Goal: Check status: Check status

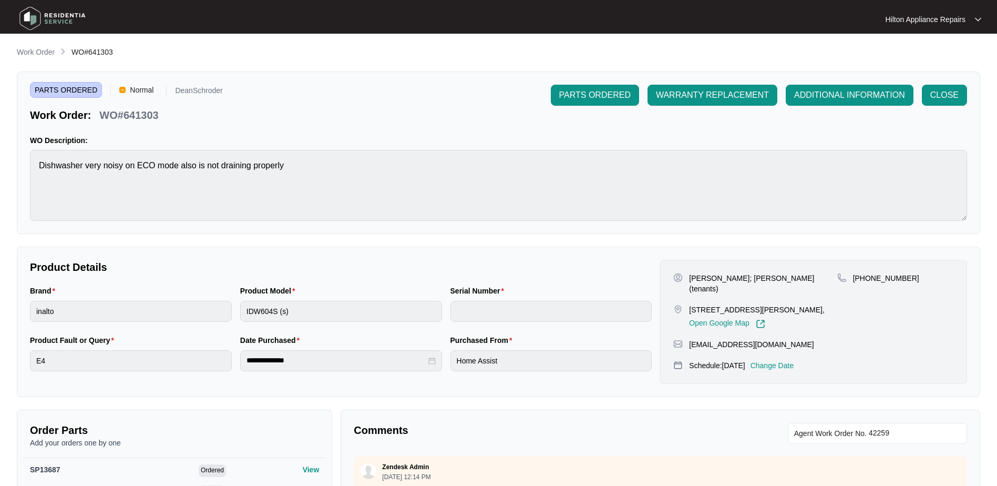
scroll to position [831, 0]
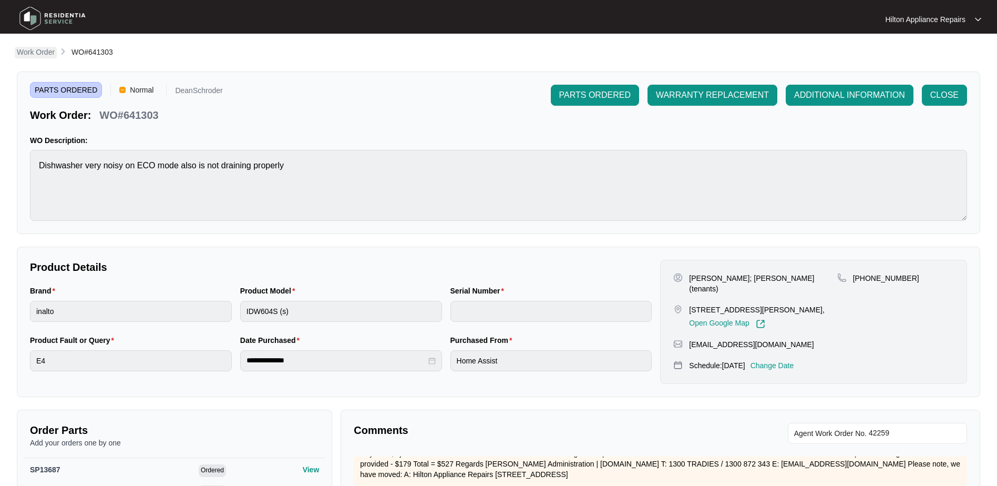
click at [38, 54] on p "Work Order" at bounding box center [36, 52] width 38 height 11
click at [29, 49] on p "Work Order" at bounding box center [36, 52] width 38 height 11
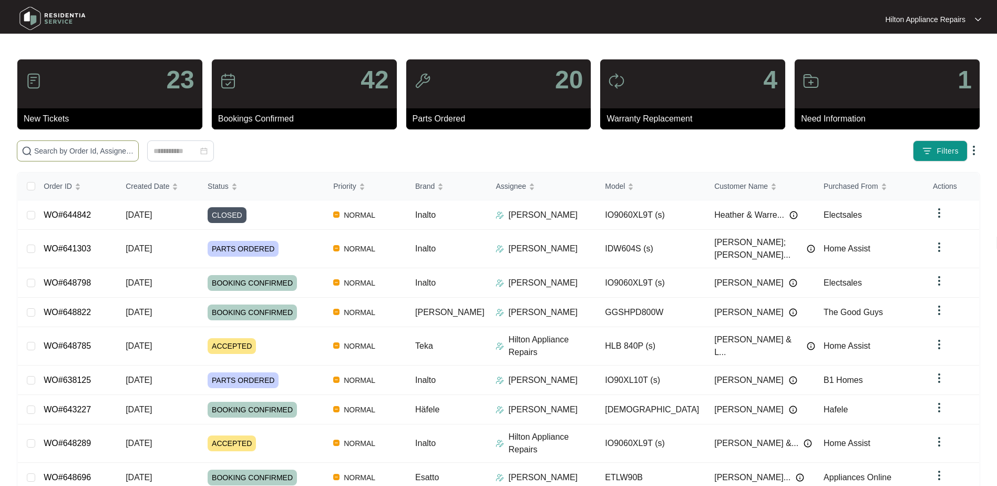
click at [49, 147] on input "text" at bounding box center [84, 151] width 100 height 12
paste input "O#647790"
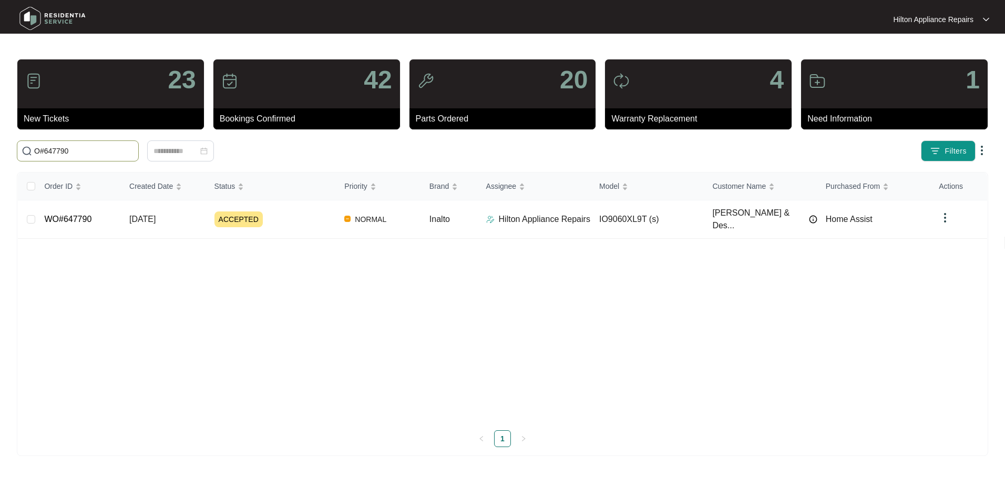
click at [43, 150] on input "O#647790" at bounding box center [84, 151] width 100 height 12
type input "647790"
click at [141, 216] on span "[DATE]" at bounding box center [142, 218] width 26 height 9
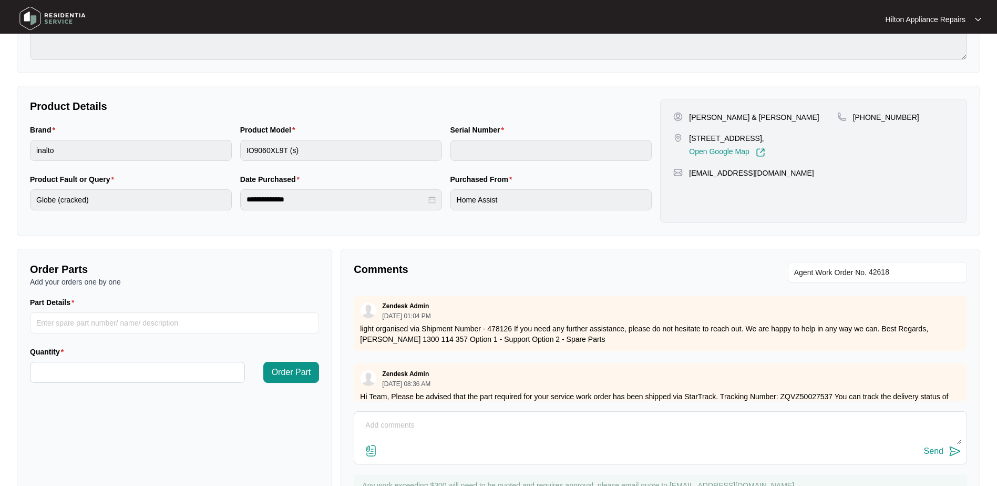
scroll to position [212, 0]
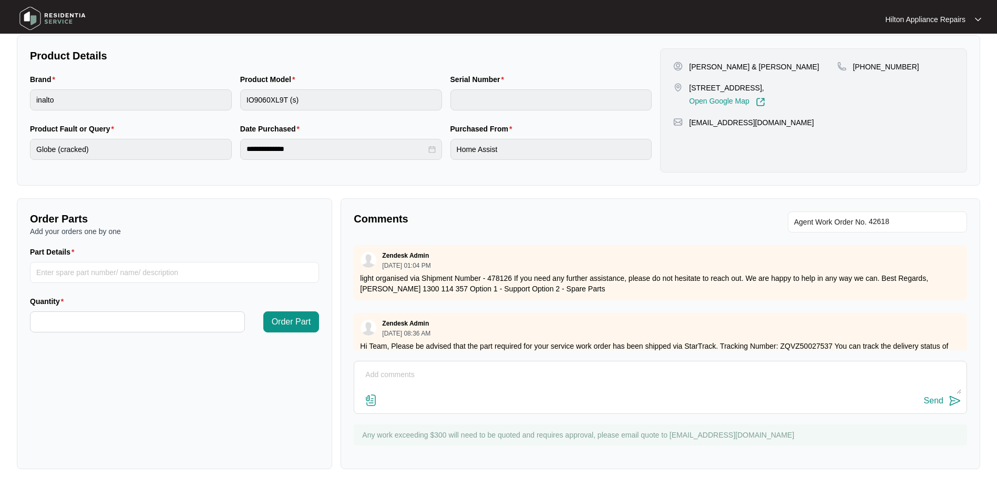
click at [385, 369] on textarea at bounding box center [660, 379] width 602 height 27
paste textarea "Called [PHONE_NUMBER], line has opened but no one was speaking, sent text"
type textarea "Part arrived. Called [PHONE_NUMBER], line has opened but no one was speaking, s…"
click at [936, 401] on div "Send" at bounding box center [933, 400] width 19 height 9
